Goal: Information Seeking & Learning: Learn about a topic

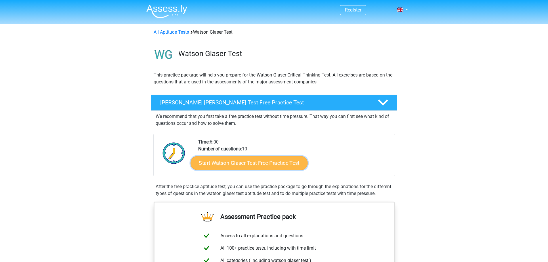
click at [218, 162] on link "Start Watson Glaser Test Free Practice Test" at bounding box center [248, 163] width 117 height 14
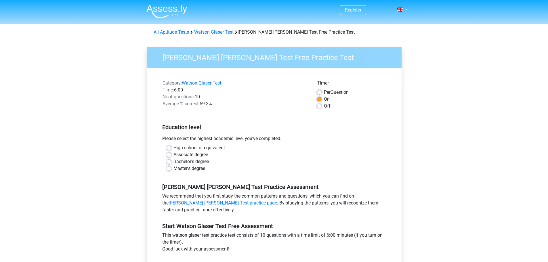
click at [196, 161] on label "Bachelor's degree" at bounding box center [190, 161] width 35 height 7
click at [171, 161] on input "Bachelor's degree" at bounding box center [169, 161] width 5 height 6
radio input "true"
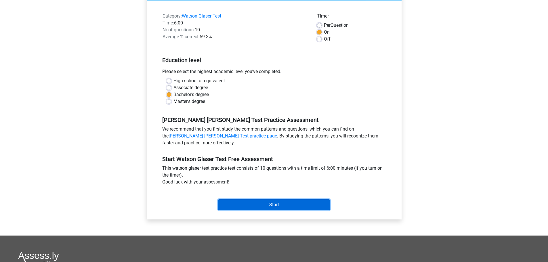
click at [227, 203] on input "Start" at bounding box center [274, 204] width 112 height 11
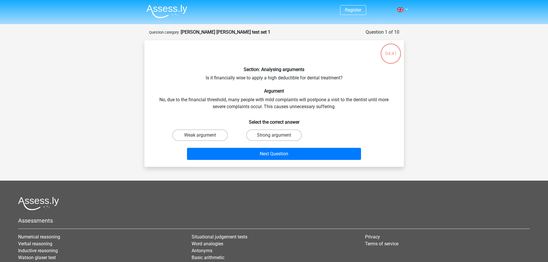
click at [200, 135] on input "Weak argument" at bounding box center [202, 137] width 4 height 4
radio input "true"
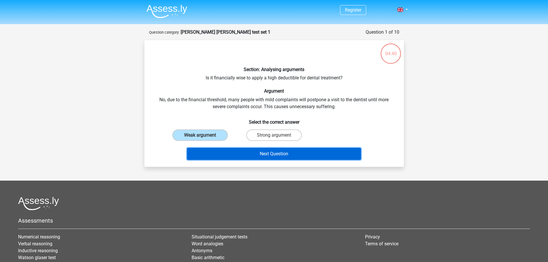
click at [216, 148] on button "Next Question" at bounding box center [274, 154] width 174 height 12
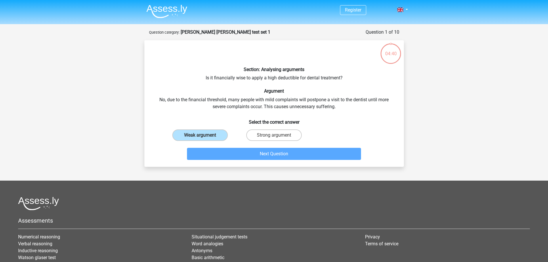
scroll to position [29, 0]
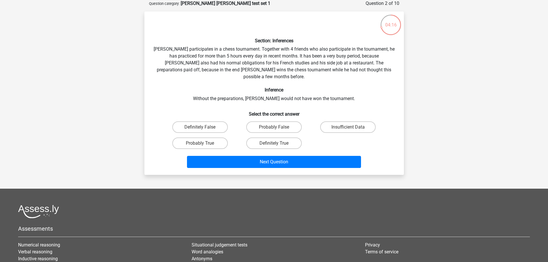
drag, startPoint x: 220, startPoint y: 133, endPoint x: 228, endPoint y: 137, distance: 9.0
click at [220, 137] on label "Probably True" at bounding box center [200, 143] width 56 height 12
click at [204, 143] on input "Probably True" at bounding box center [202, 145] width 4 height 4
radio input "true"
click at [250, 151] on div "Next Question" at bounding box center [274, 160] width 241 height 19
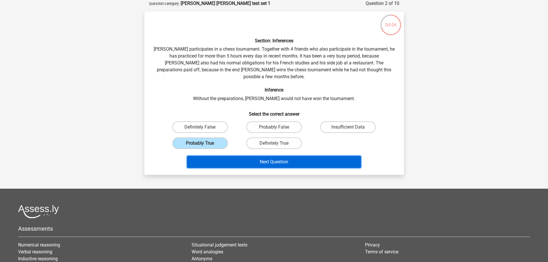
click at [250, 156] on button "Next Question" at bounding box center [274, 162] width 174 height 12
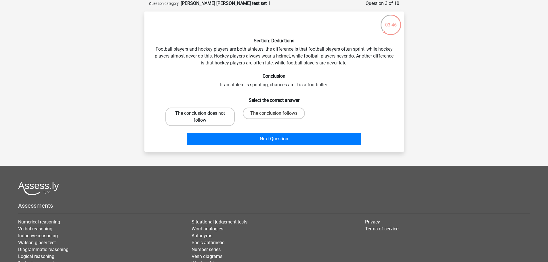
click at [219, 111] on label "The conclusion does not follow" at bounding box center [199, 117] width 69 height 18
click at [204, 113] on input "The conclusion does not follow" at bounding box center [202, 115] width 4 height 4
radio input "true"
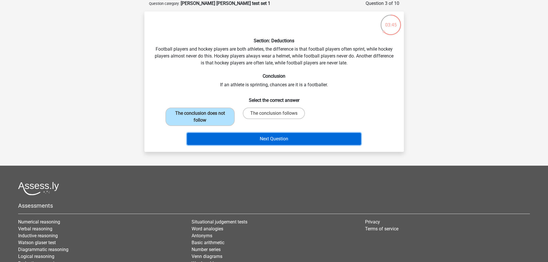
click at [238, 135] on button "Next Question" at bounding box center [274, 139] width 174 height 12
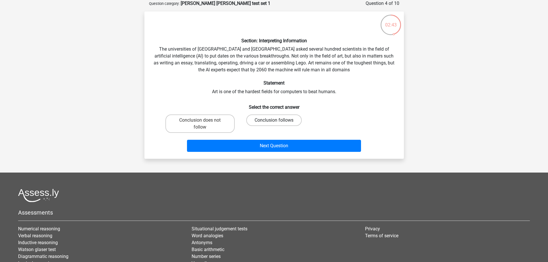
click at [273, 124] on label "Conclusion follows" at bounding box center [274, 120] width 56 height 12
click at [274, 124] on input "Conclusion follows" at bounding box center [276, 122] width 4 height 4
radio input "true"
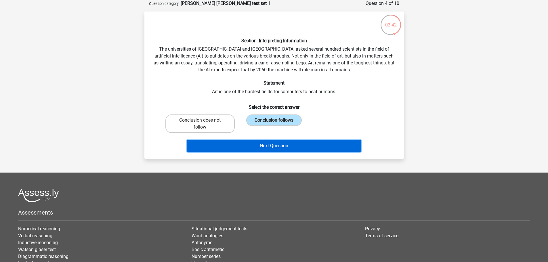
click at [275, 142] on button "Next Question" at bounding box center [274, 146] width 174 height 12
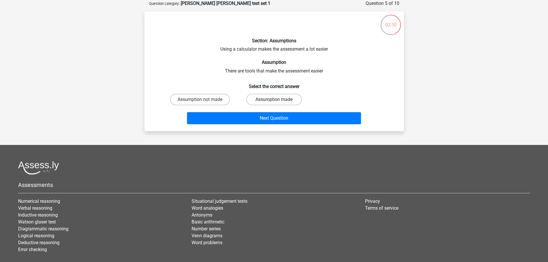
drag, startPoint x: 262, startPoint y: 100, endPoint x: 260, endPoint y: 110, distance: 10.2
click at [261, 100] on label "Assumption made" at bounding box center [274, 100] width 56 height 12
click at [274, 100] on input "Assumption made" at bounding box center [276, 102] width 4 height 4
radio input "true"
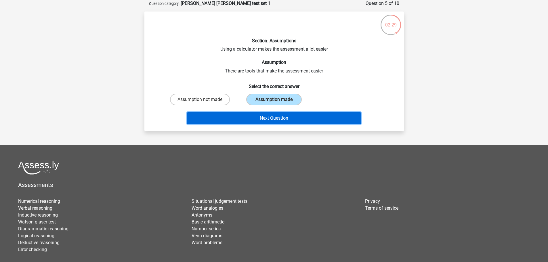
click at [261, 113] on button "Next Question" at bounding box center [274, 118] width 174 height 12
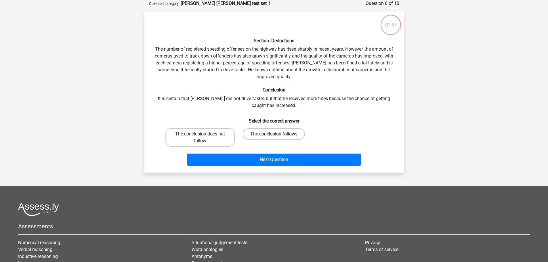
click at [262, 132] on label "The conclusion follows" at bounding box center [274, 134] width 62 height 12
click at [274, 134] on input "The conclusion follows" at bounding box center [276, 136] width 4 height 4
radio input "true"
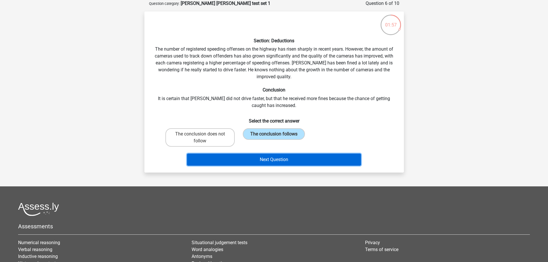
click at [266, 154] on button "Next Question" at bounding box center [274, 160] width 174 height 12
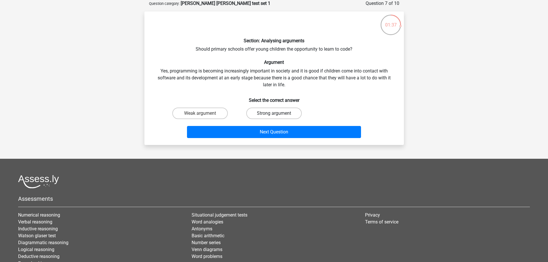
click at [264, 116] on label "Strong argument" at bounding box center [274, 114] width 56 height 12
click at [274, 116] on input "Strong argument" at bounding box center [276, 115] width 4 height 4
radio input "true"
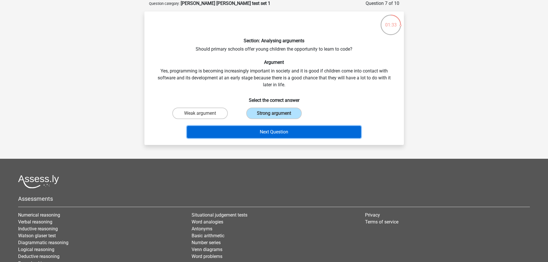
click at [265, 131] on button "Next Question" at bounding box center [274, 132] width 174 height 12
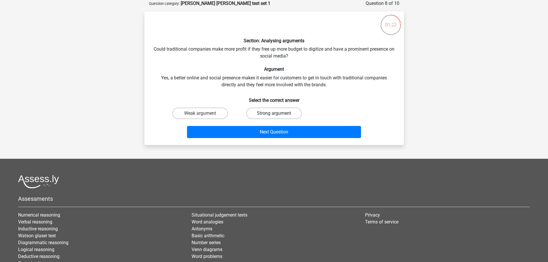
click at [264, 111] on label "Strong argument" at bounding box center [274, 114] width 56 height 12
click at [274, 113] on input "Strong argument" at bounding box center [276, 115] width 4 height 4
radio input "true"
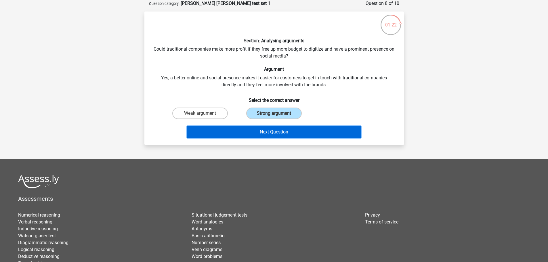
click at [265, 131] on button "Next Question" at bounding box center [274, 132] width 174 height 12
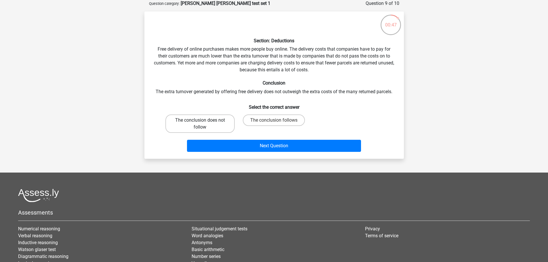
click at [219, 123] on label "The conclusion does not follow" at bounding box center [199, 123] width 69 height 18
click at [204, 123] on input "The conclusion does not follow" at bounding box center [202, 122] width 4 height 4
radio input "true"
click at [234, 152] on div "Next Question" at bounding box center [274, 147] width 222 height 14
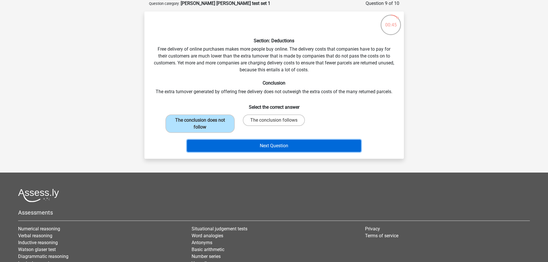
click at [237, 140] on button "Next Question" at bounding box center [274, 146] width 174 height 12
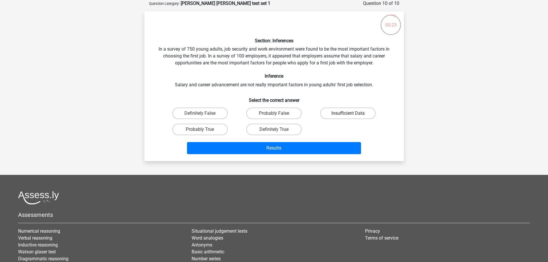
click at [366, 108] on label "Insufficient Data" at bounding box center [348, 114] width 56 height 12
click at [352, 113] on input "Insufficient Data" at bounding box center [350, 115] width 4 height 4
radio input "true"
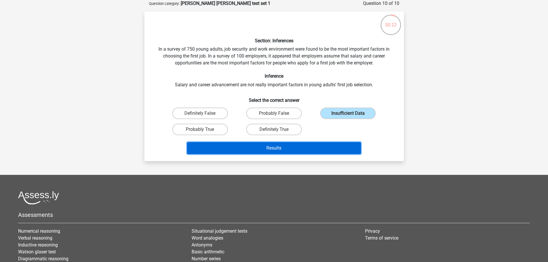
click at [344, 144] on button "Results" at bounding box center [274, 148] width 174 height 12
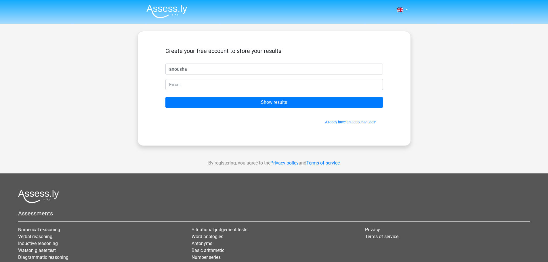
type input "anousha"
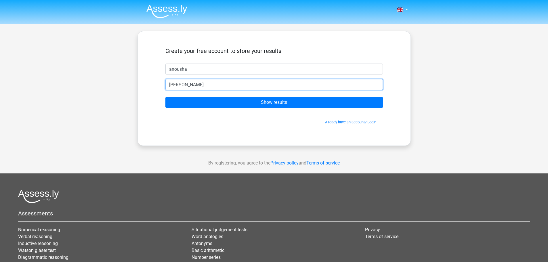
type input "treon.anousha@gmail.com"
click at [165, 97] on input "Show results" at bounding box center [273, 102] width 217 height 11
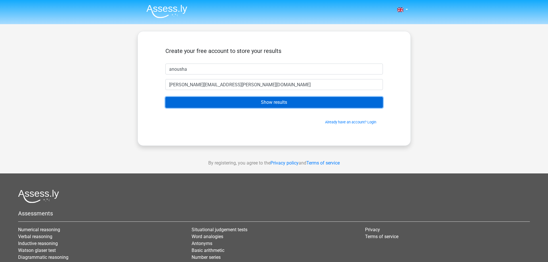
click at [298, 99] on input "Show results" at bounding box center [273, 102] width 217 height 11
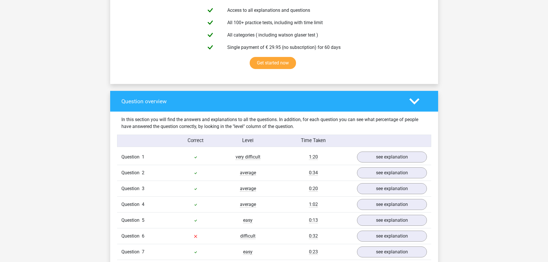
scroll to position [403, 0]
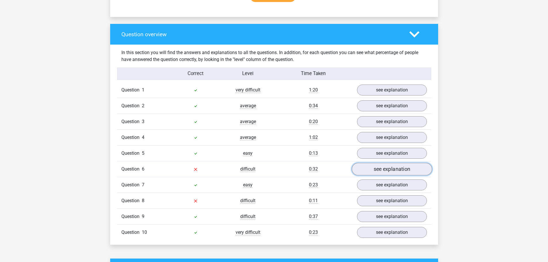
click at [380, 173] on link "see explanation" at bounding box center [391, 169] width 80 height 13
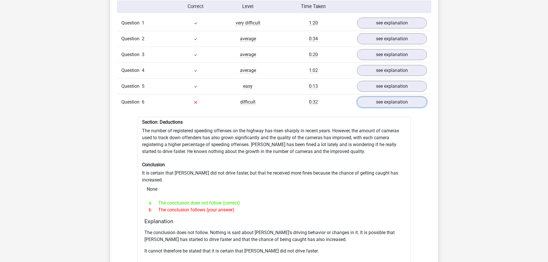
scroll to position [604, 0]
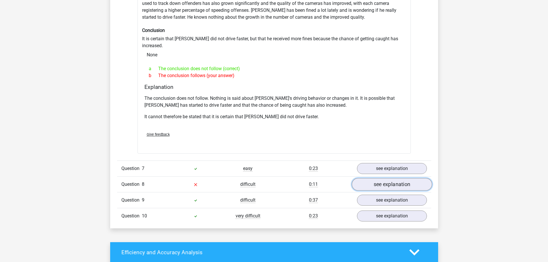
click at [384, 178] on link "see explanation" at bounding box center [391, 184] width 80 height 13
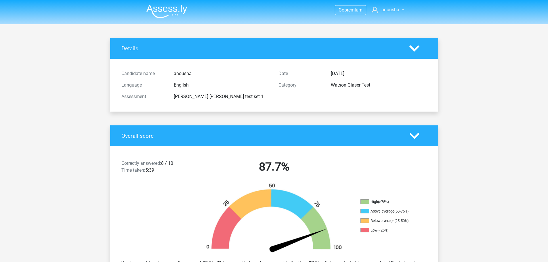
scroll to position [67, 0]
